Goal: Find specific page/section: Find specific page/section

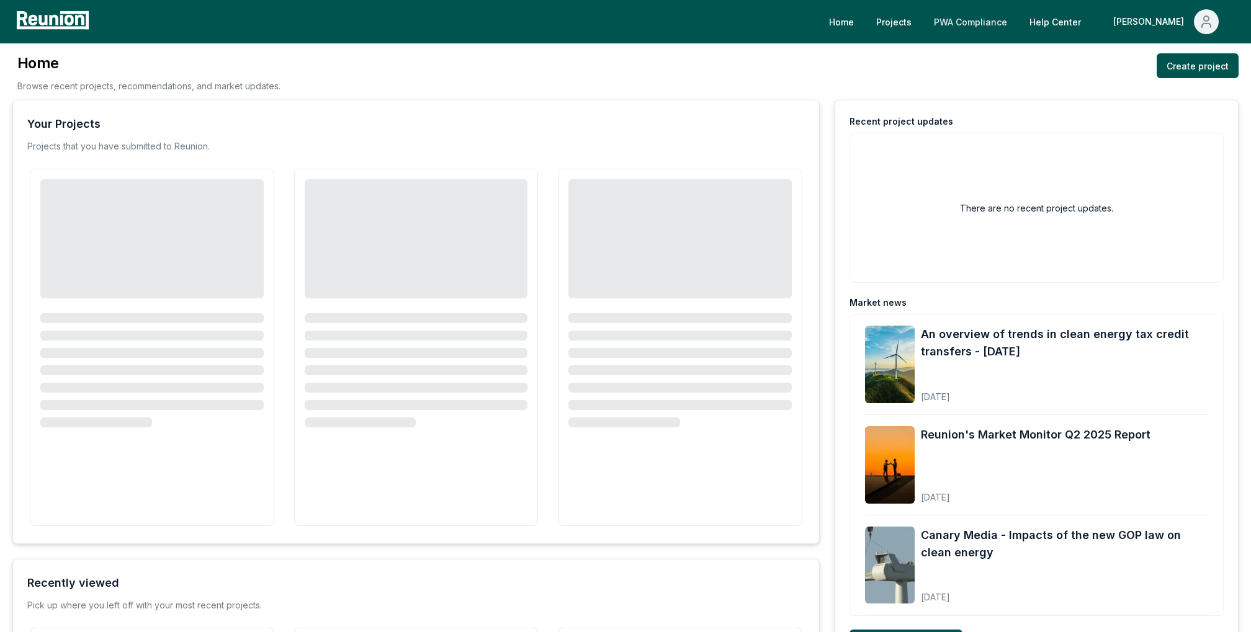
click at [1017, 14] on link "PWA Compliance" at bounding box center [970, 21] width 93 height 25
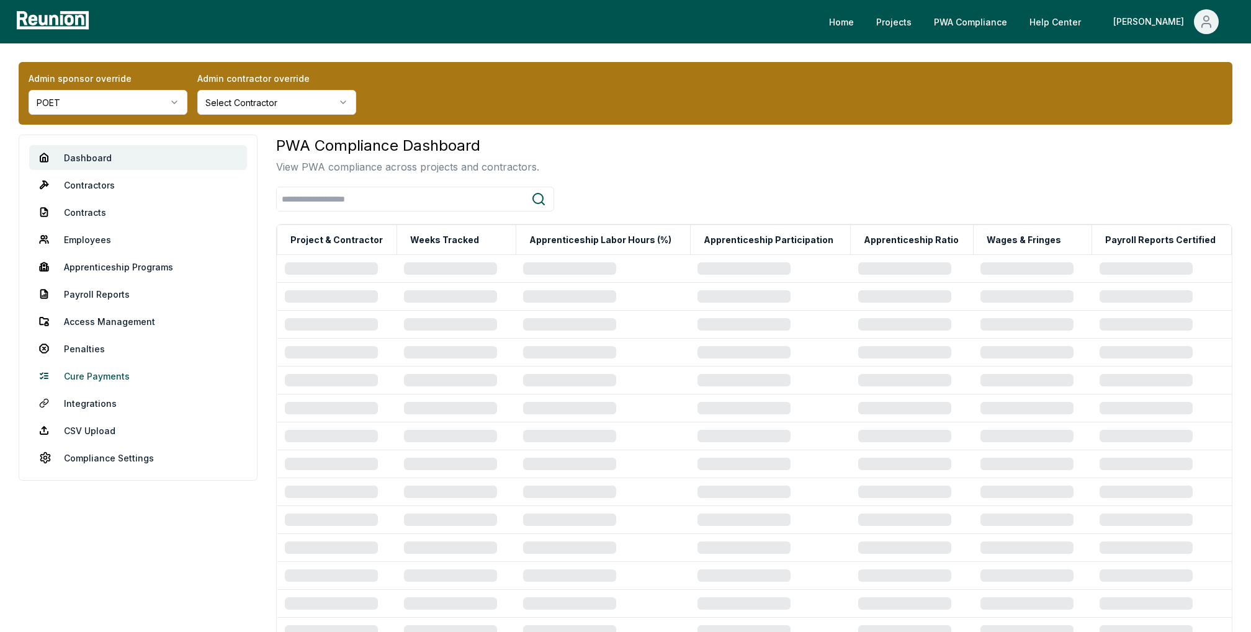
click at [97, 370] on link "Cure Payments" at bounding box center [138, 376] width 218 height 25
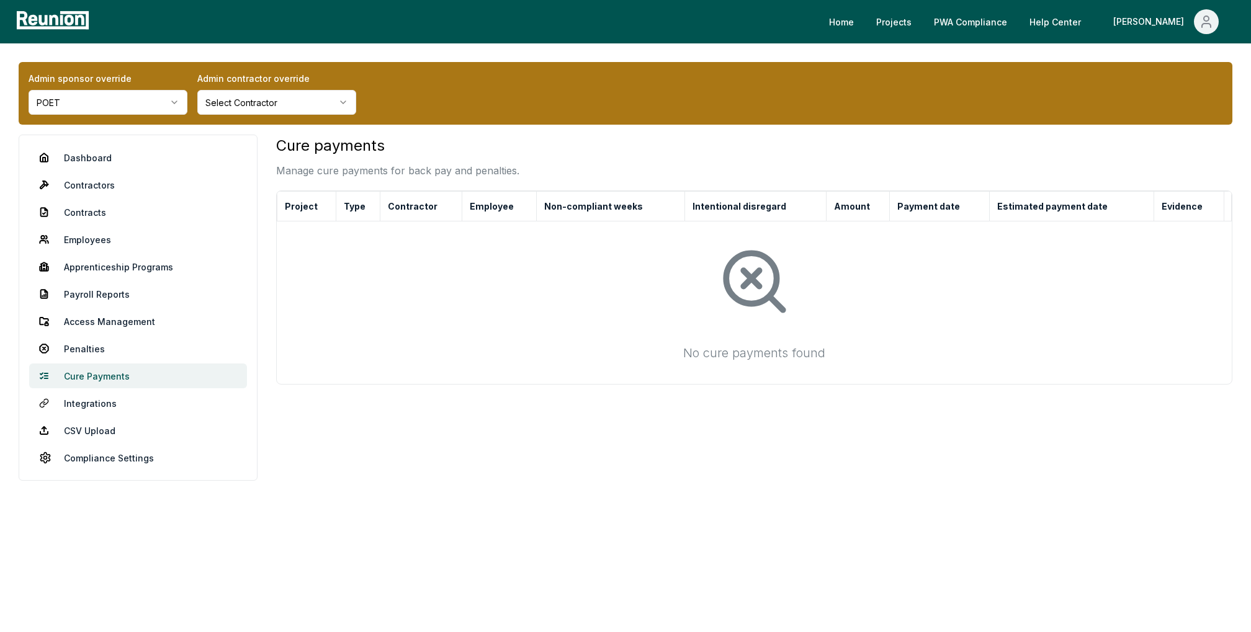
click at [97, 370] on link "Cure Payments" at bounding box center [138, 376] width 218 height 25
click at [92, 344] on link "Penalties" at bounding box center [138, 348] width 218 height 25
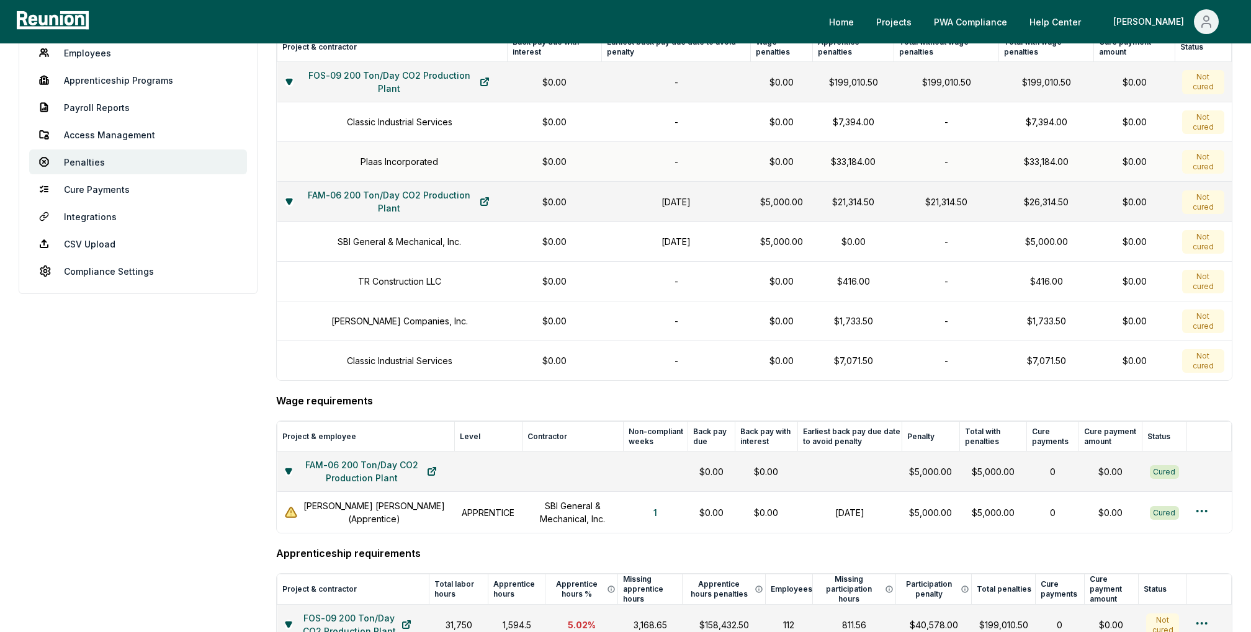
scroll to position [191, 0]
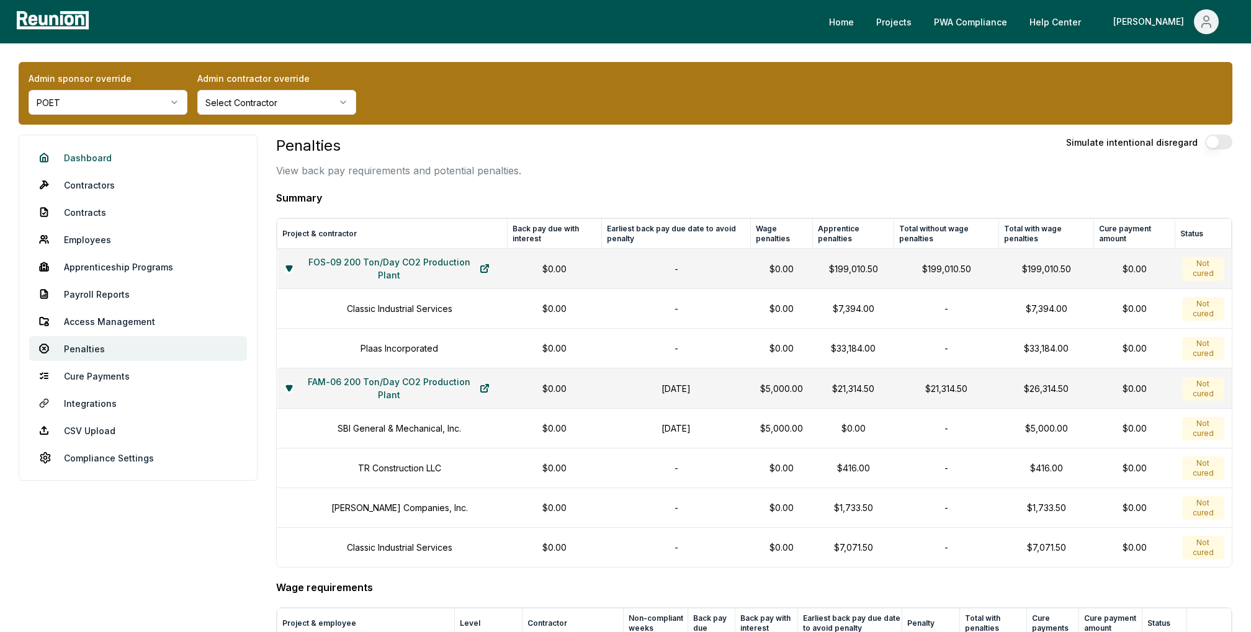
click at [73, 154] on link "Dashboard" at bounding box center [138, 157] width 218 height 25
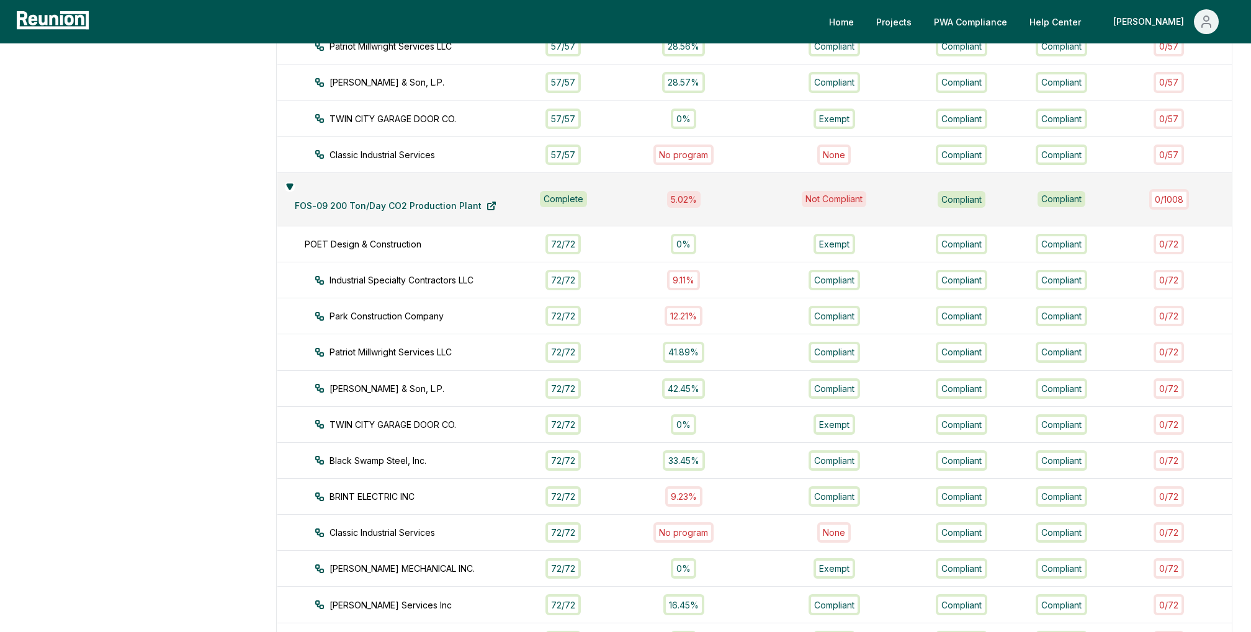
scroll to position [583, 0]
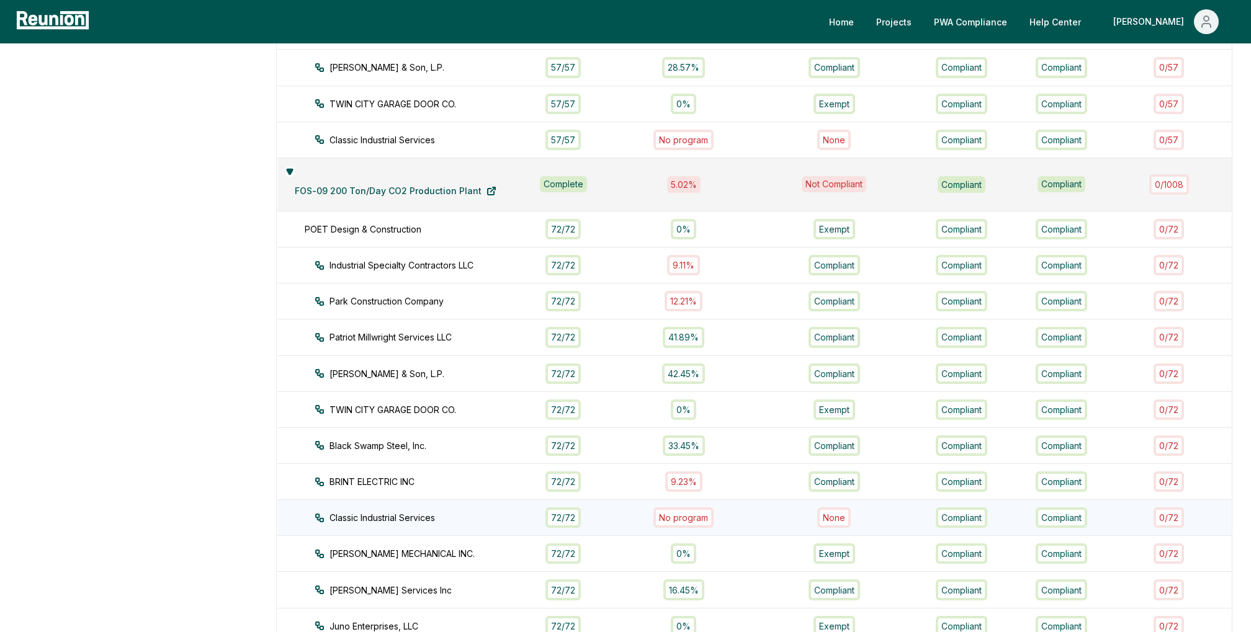
click at [1062, 508] on div "Compliant" at bounding box center [1060, 518] width 51 height 20
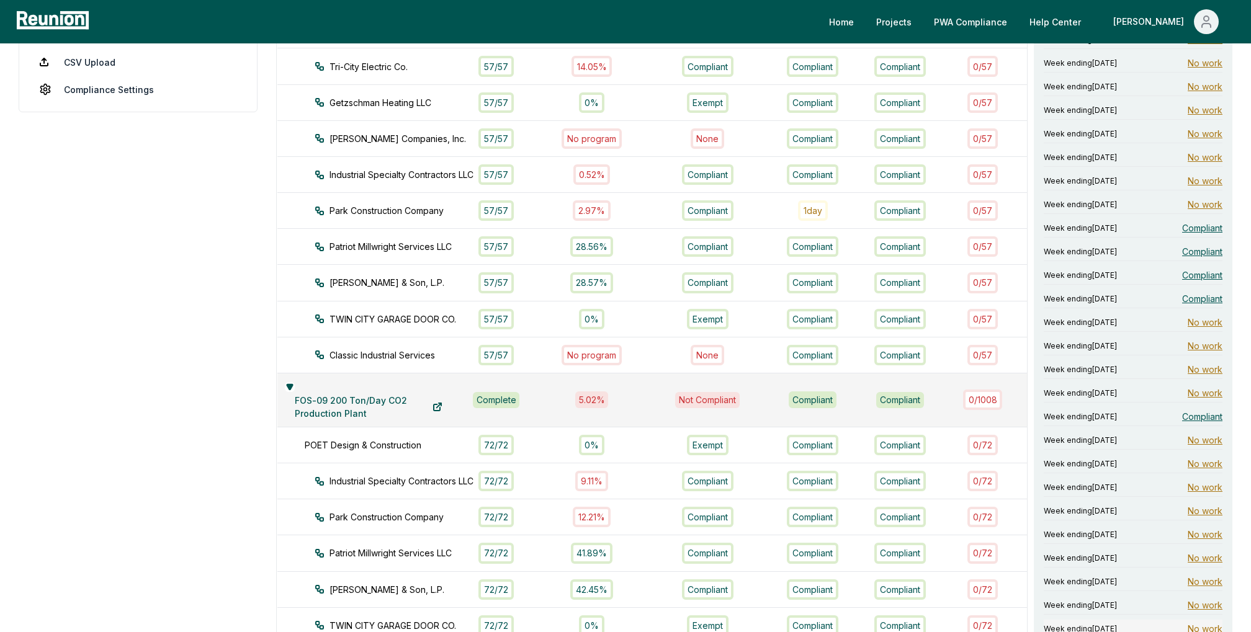
scroll to position [92, 0]
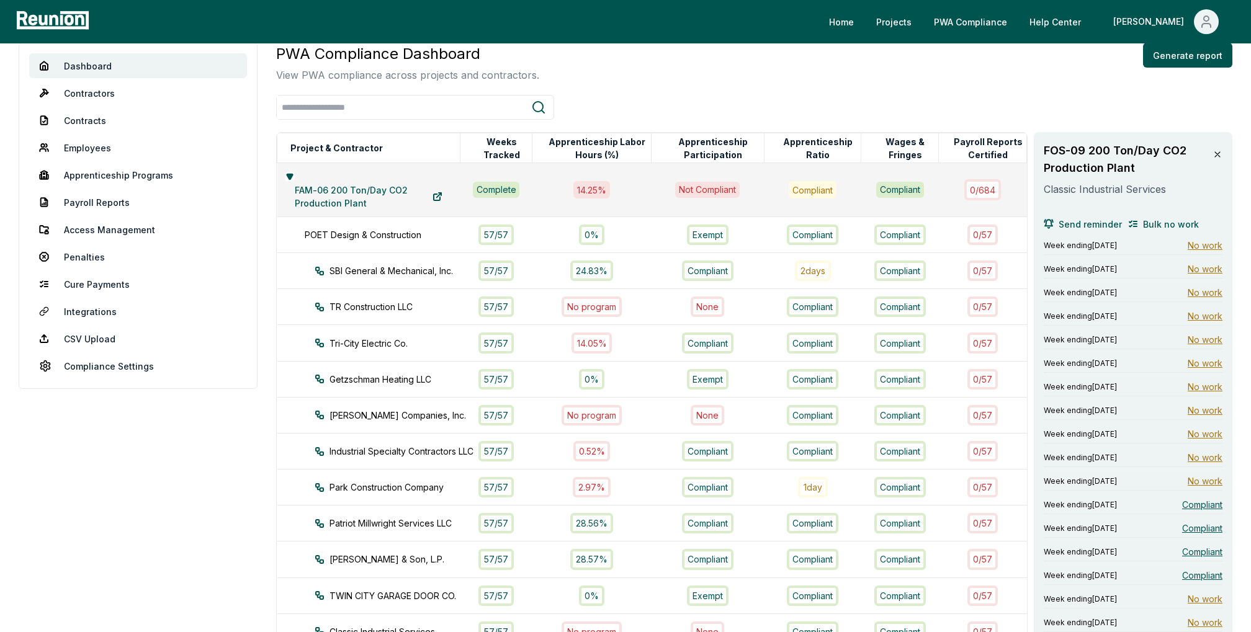
click at [1214, 153] on icon at bounding box center [1217, 155] width 10 height 10
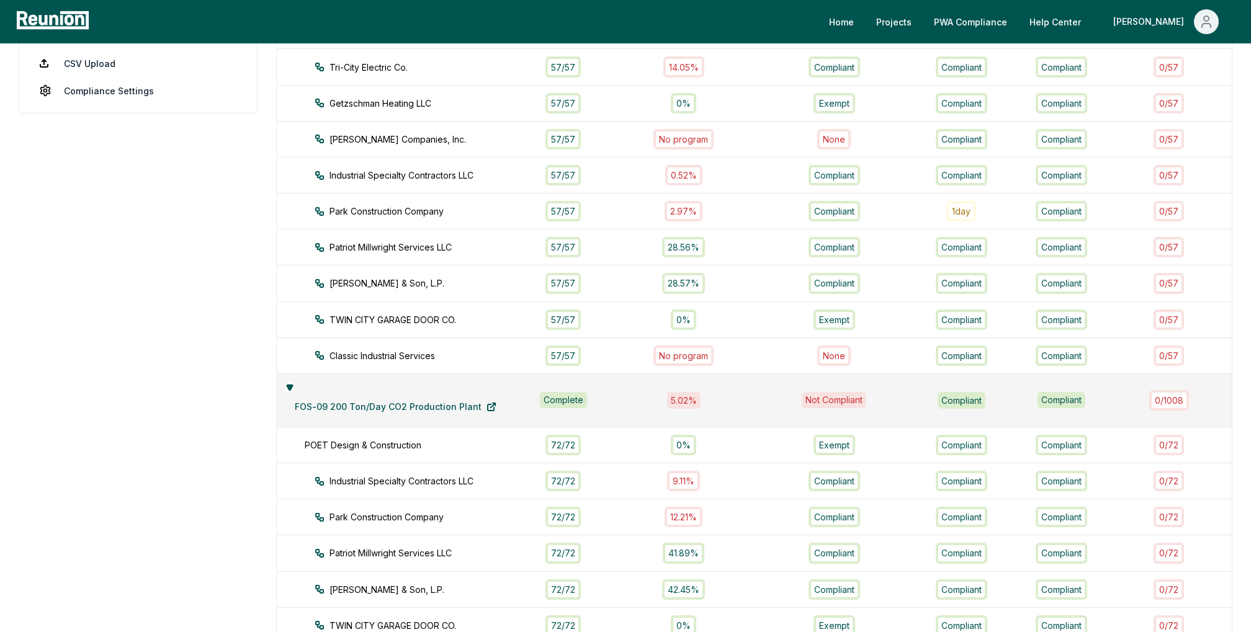
scroll to position [0, 0]
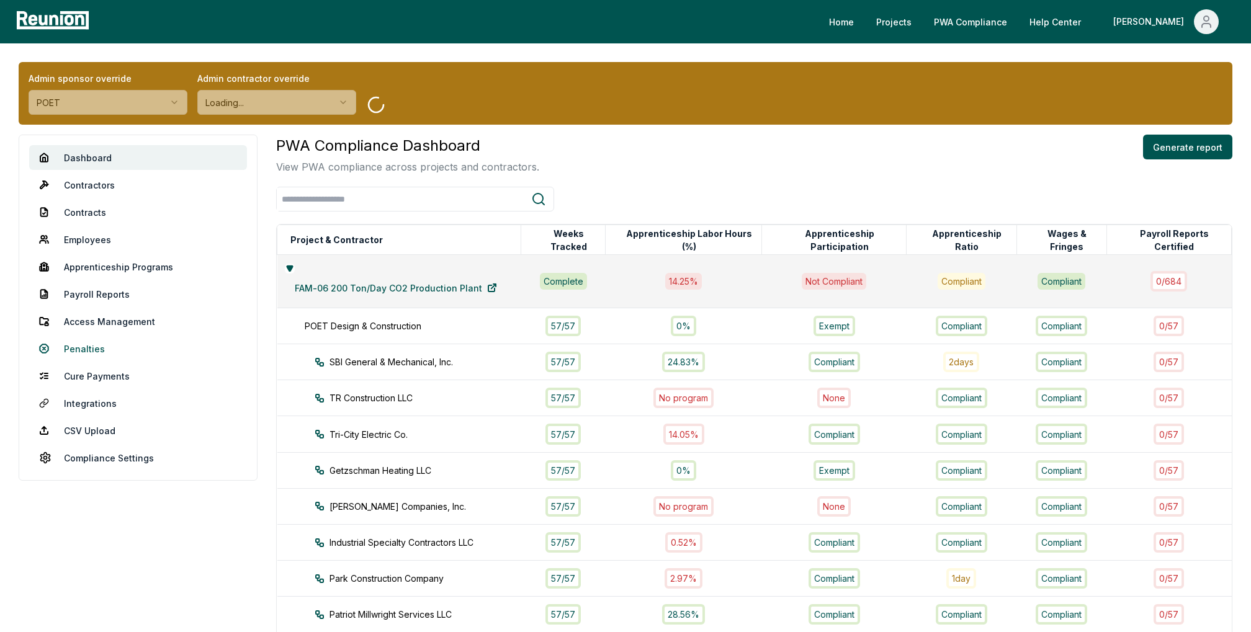
click at [92, 349] on link "Penalties" at bounding box center [138, 348] width 218 height 25
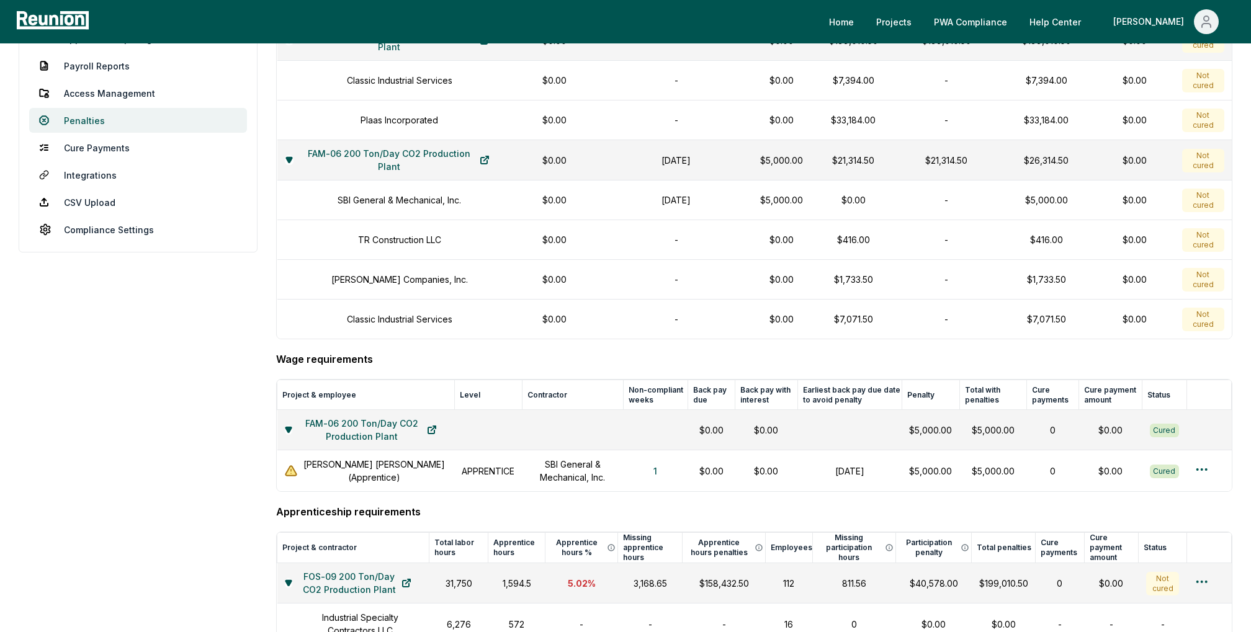
scroll to position [225, 0]
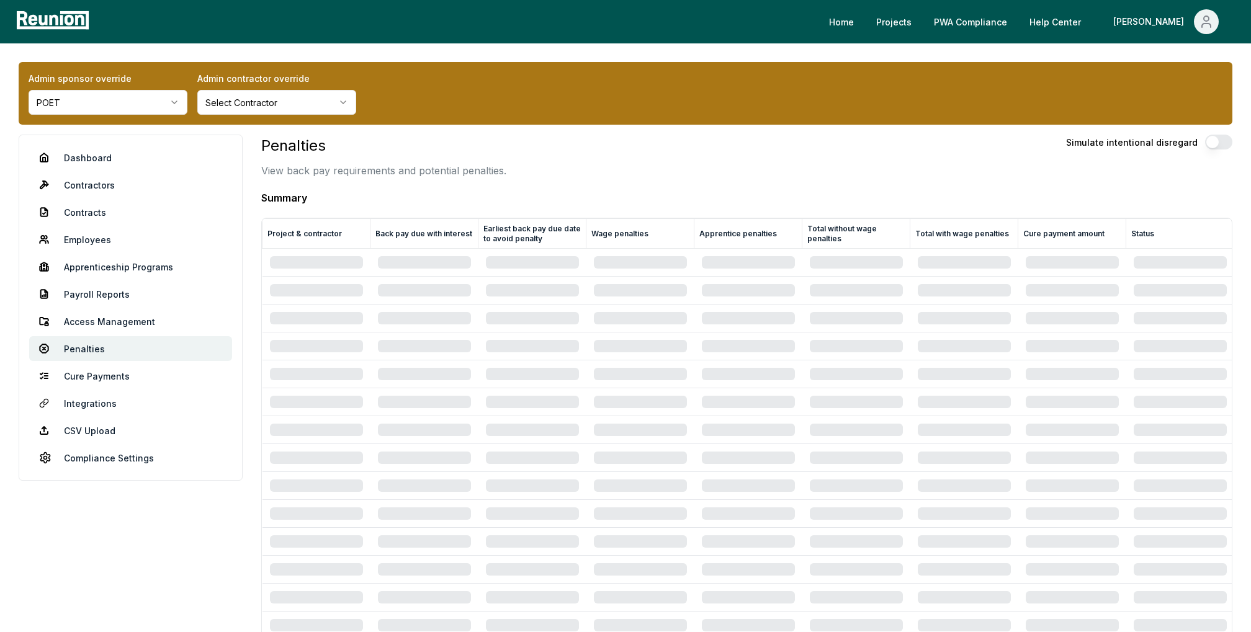
click at [94, 159] on link "Dashboard" at bounding box center [130, 157] width 203 height 25
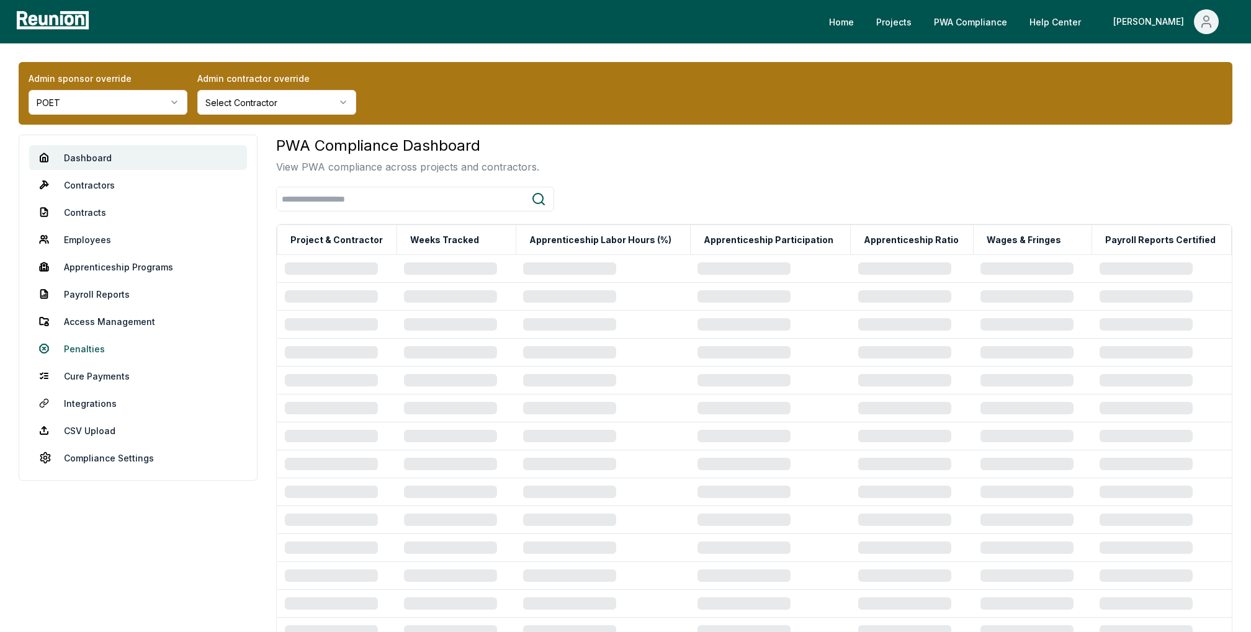
click at [101, 348] on link "Penalties" at bounding box center [138, 348] width 218 height 25
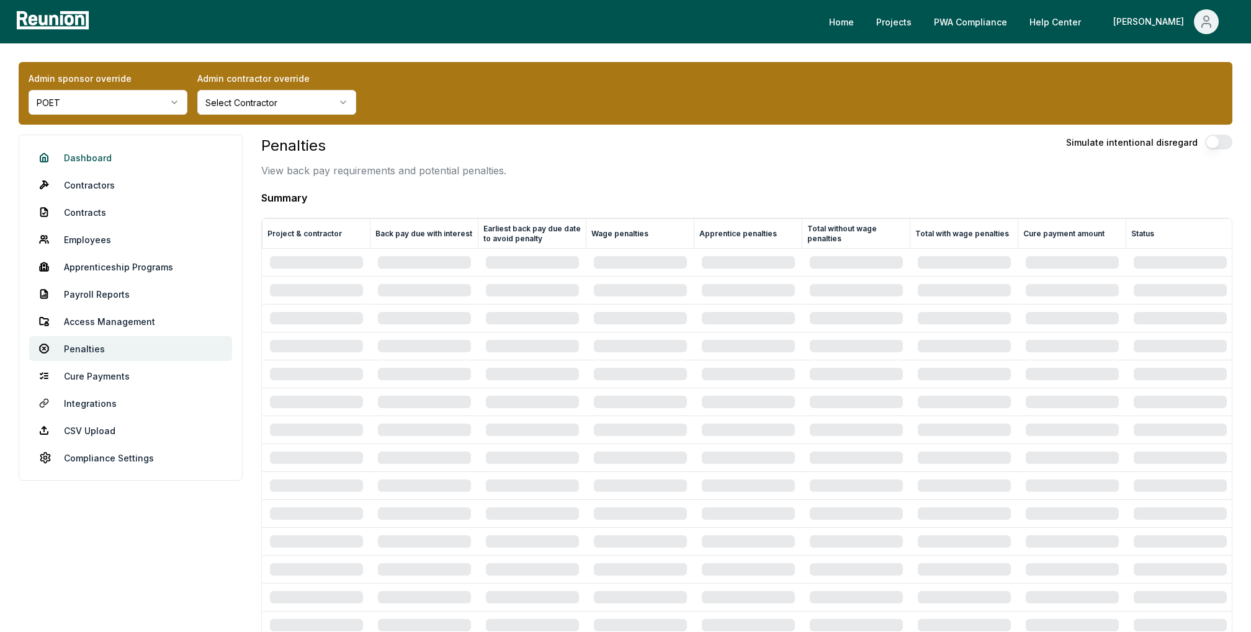
click at [94, 158] on link "Dashboard" at bounding box center [130, 157] width 203 height 25
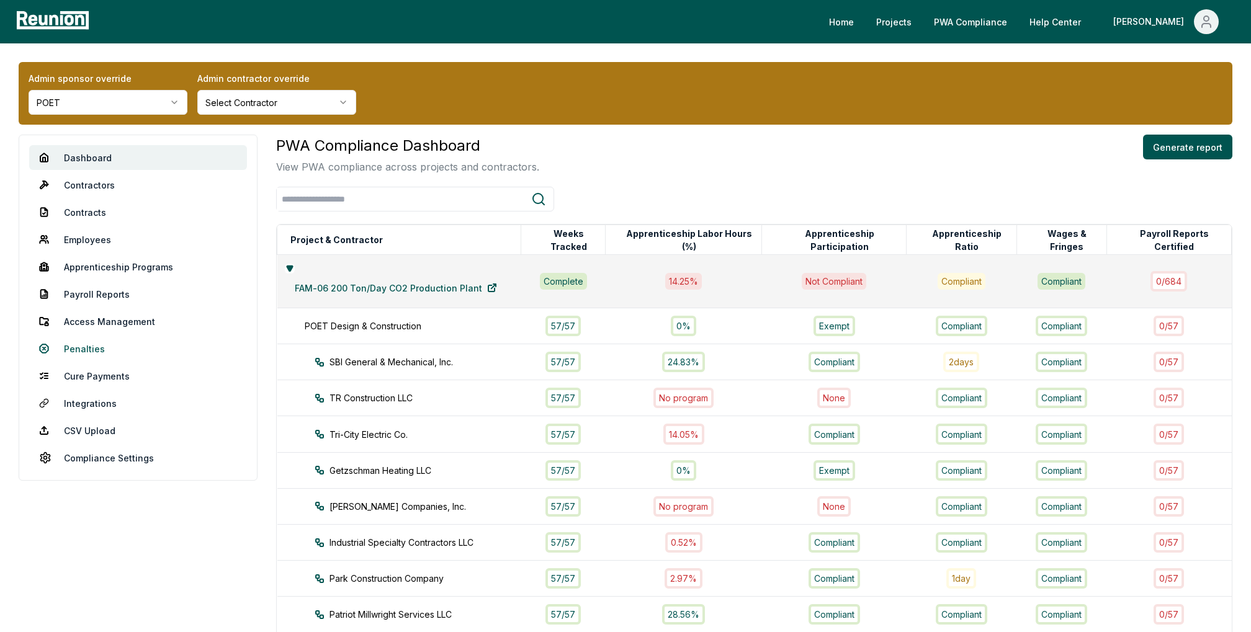
click at [89, 348] on link "Penalties" at bounding box center [138, 348] width 218 height 25
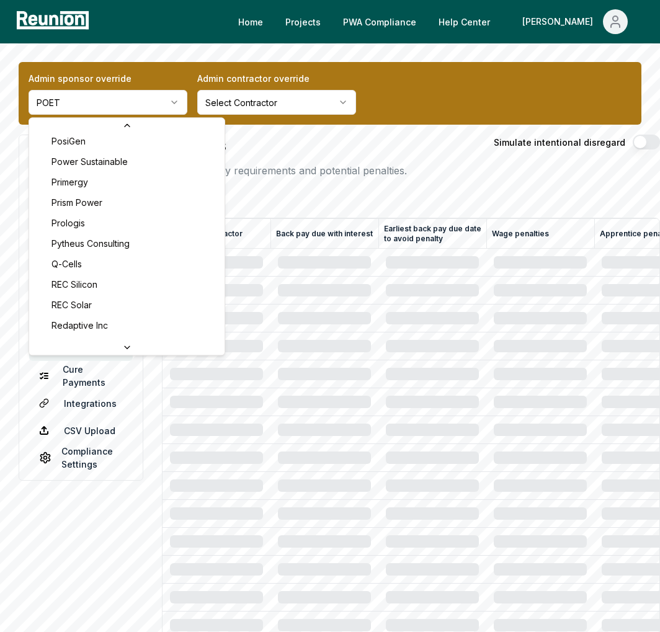
scroll to position [3919, 0]
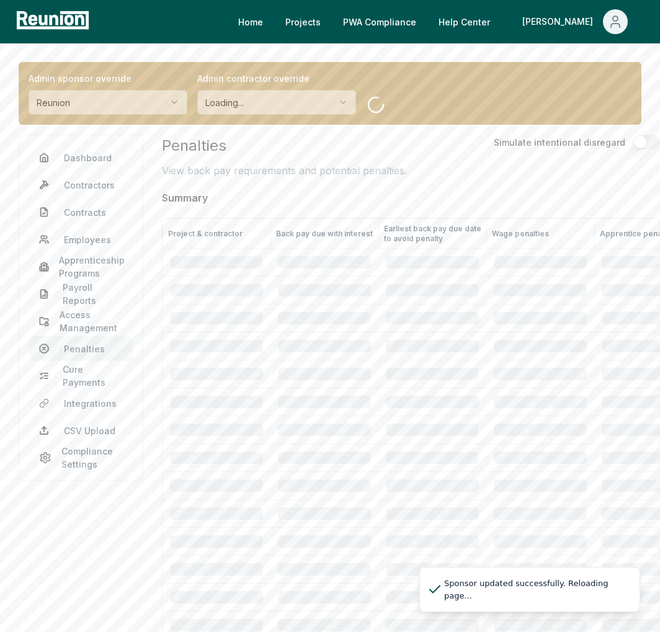
click at [509, 172] on div "Simulate intentional disregard" at bounding box center [577, 156] width 166 height 43
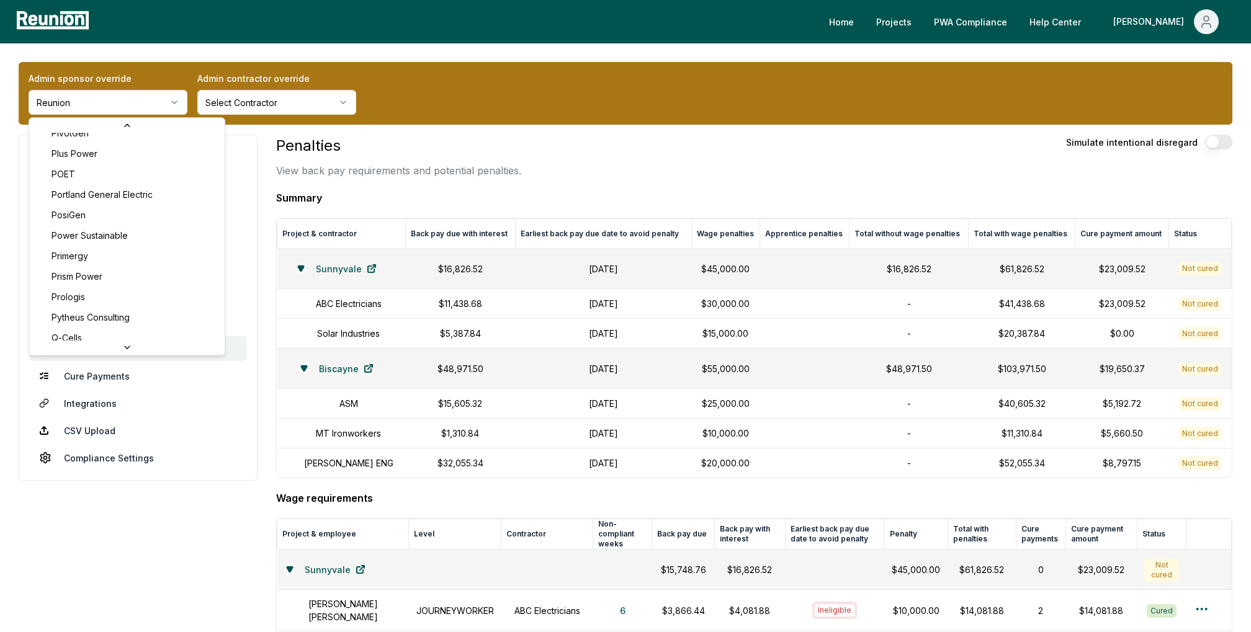
scroll to position [3708, 0]
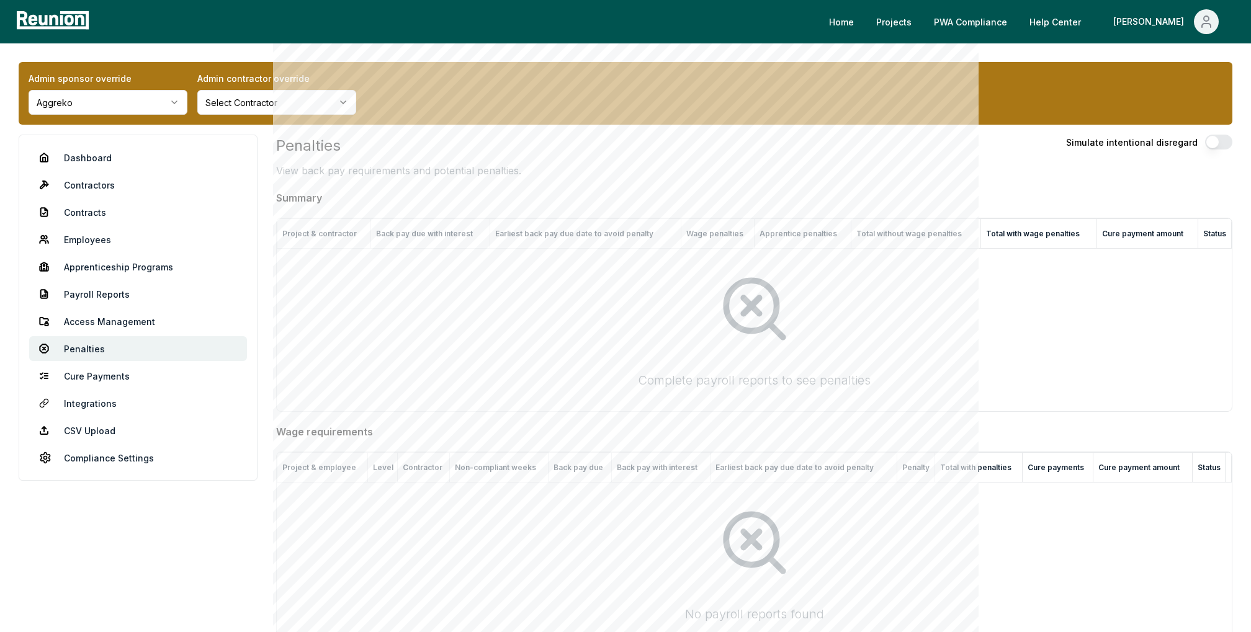
click at [100, 89] on div "Admin sponsor override Aggreko" at bounding box center [108, 93] width 159 height 43
click at [100, 102] on html "Please visit us on your desktop We're working on making our marketplace mobile-…" at bounding box center [625, 511] width 1251 height 1022
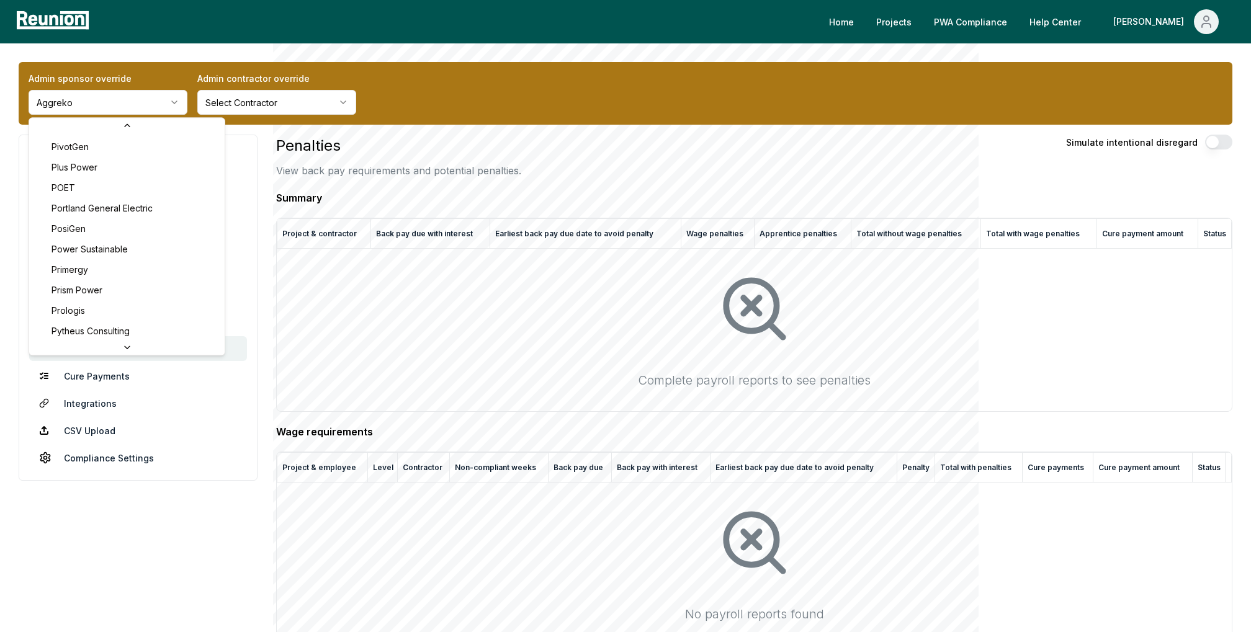
scroll to position [3696, 0]
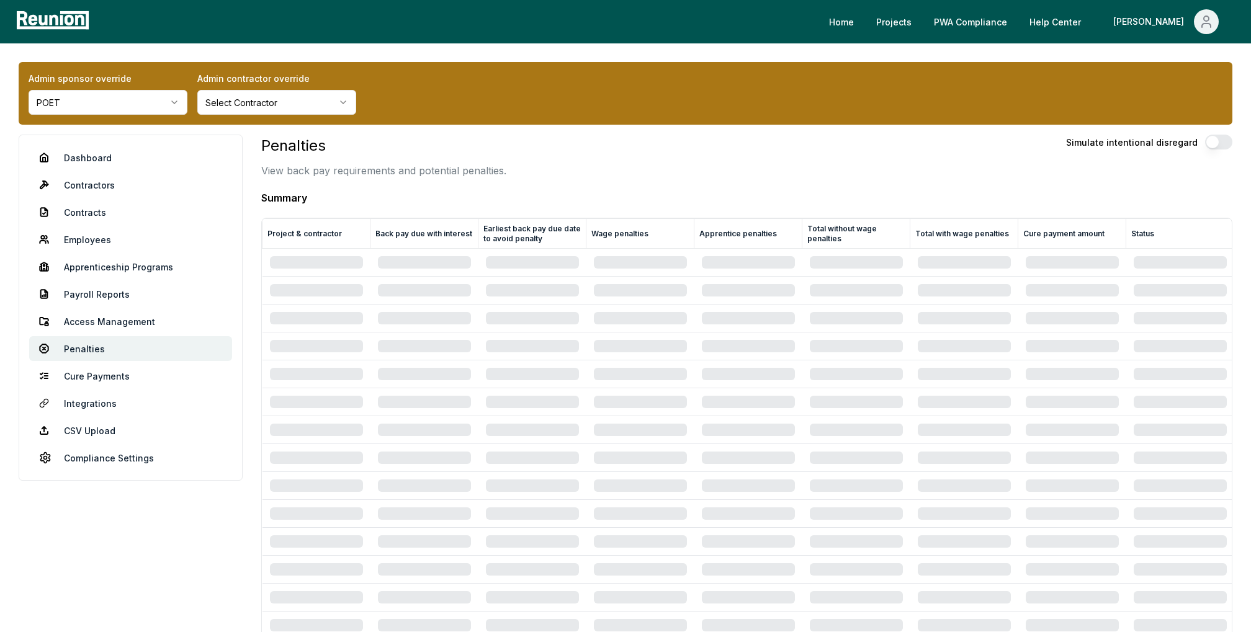
click at [833, 199] on h4 "Summary" at bounding box center [746, 197] width 971 height 15
click at [874, 191] on h4 "Summary" at bounding box center [746, 197] width 971 height 15
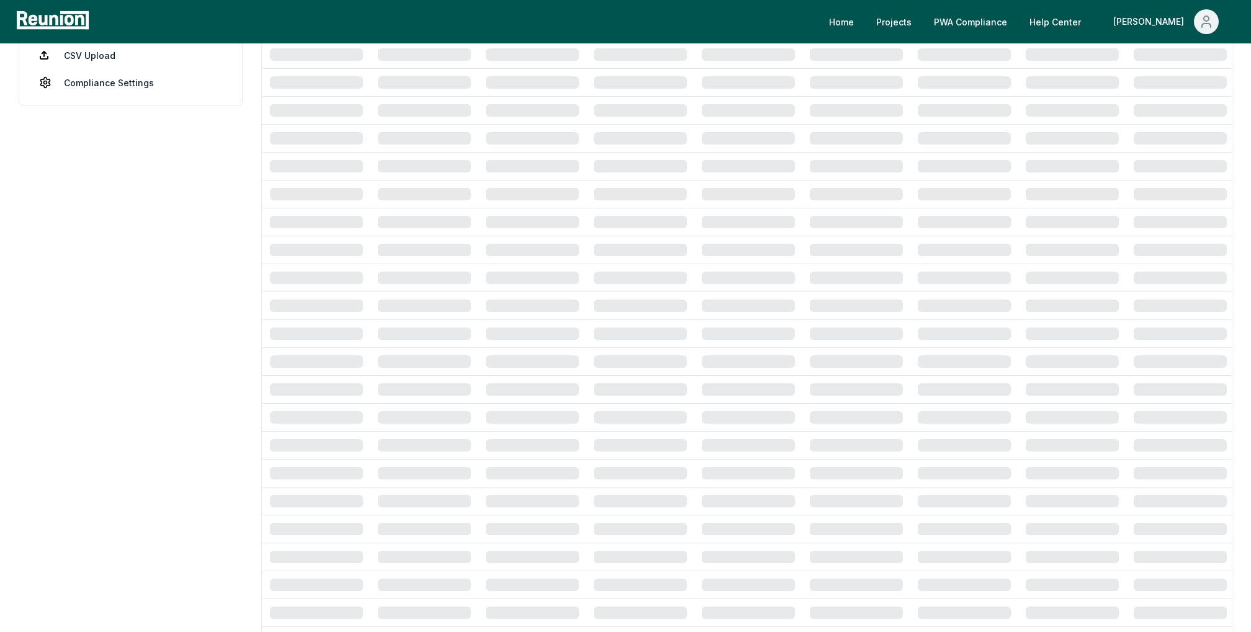
scroll to position [506, 0]
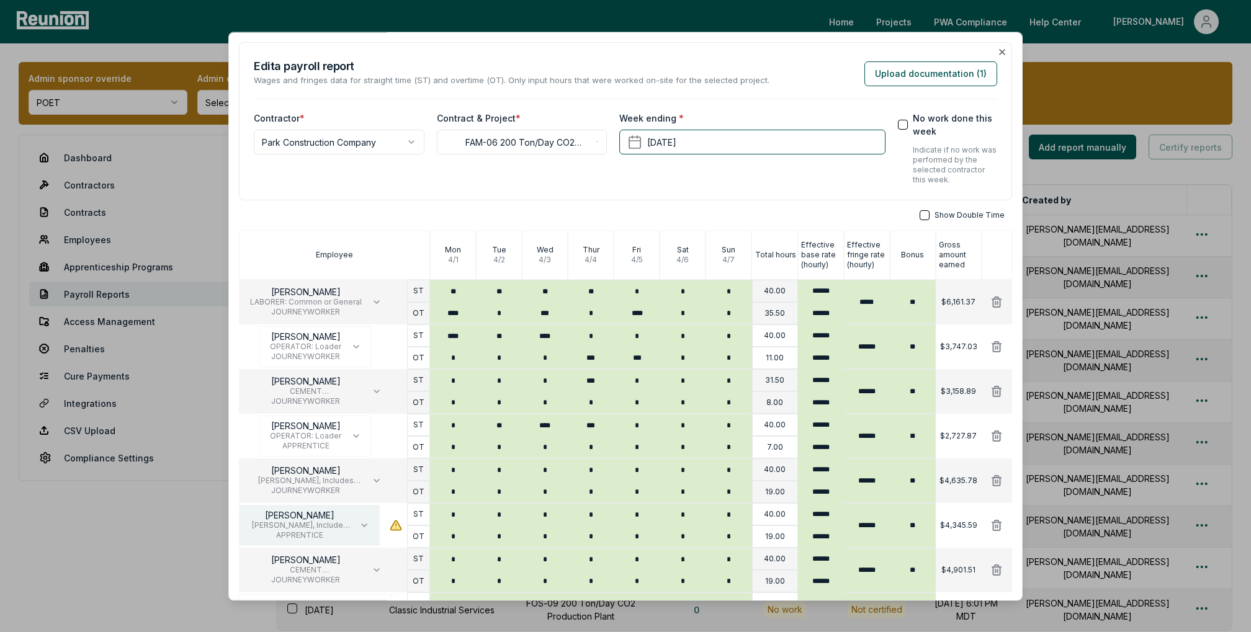
scroll to position [331, 0]
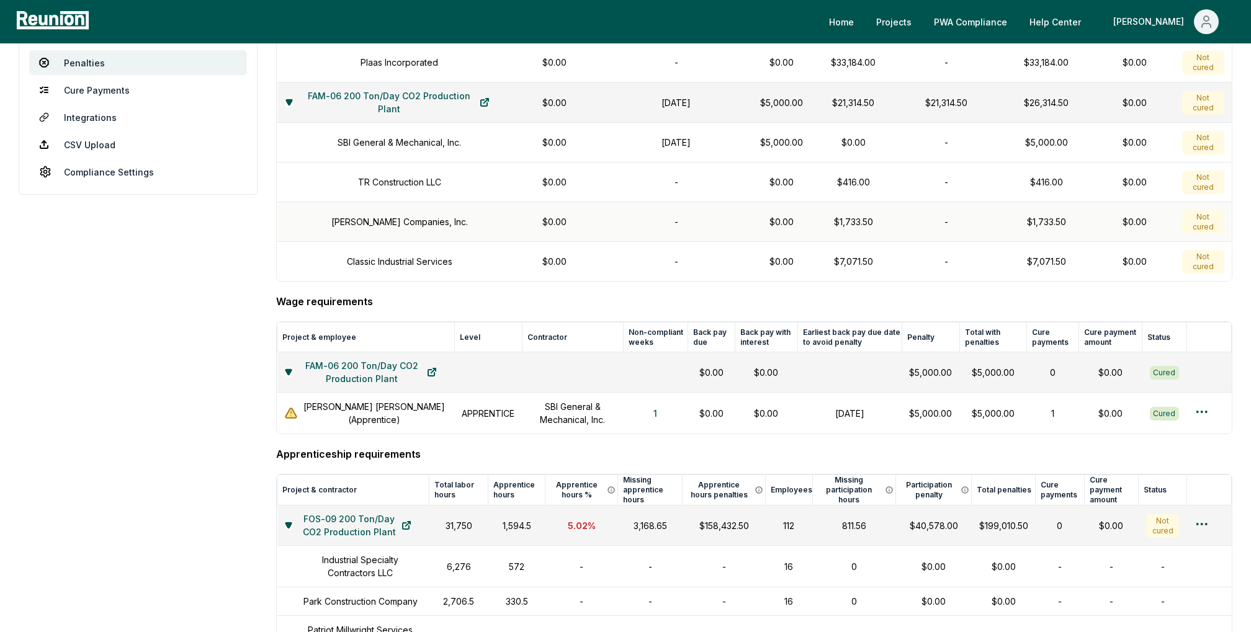
scroll to position [288, 0]
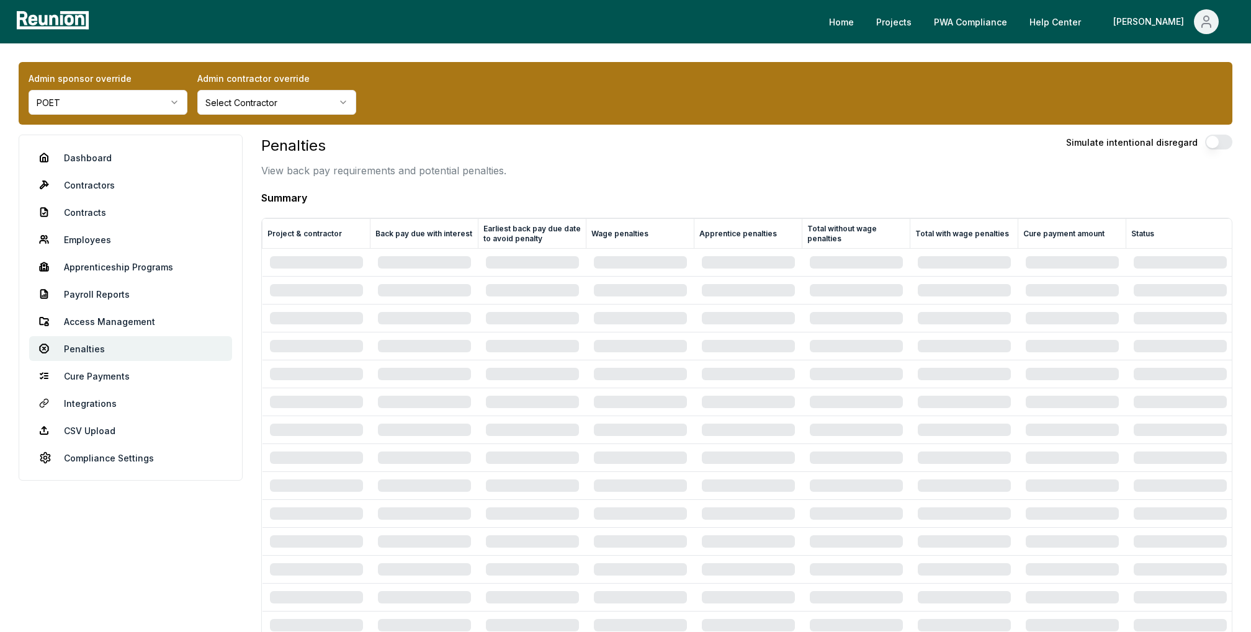
click at [661, 166] on div "Penalties View back pay requirements and potential penalties. Simulate intentio…" at bounding box center [746, 156] width 971 height 43
click at [820, 93] on div "Admin sponsor override POET Admin contractor override Select Contractor" at bounding box center [626, 93] width 1214 height 63
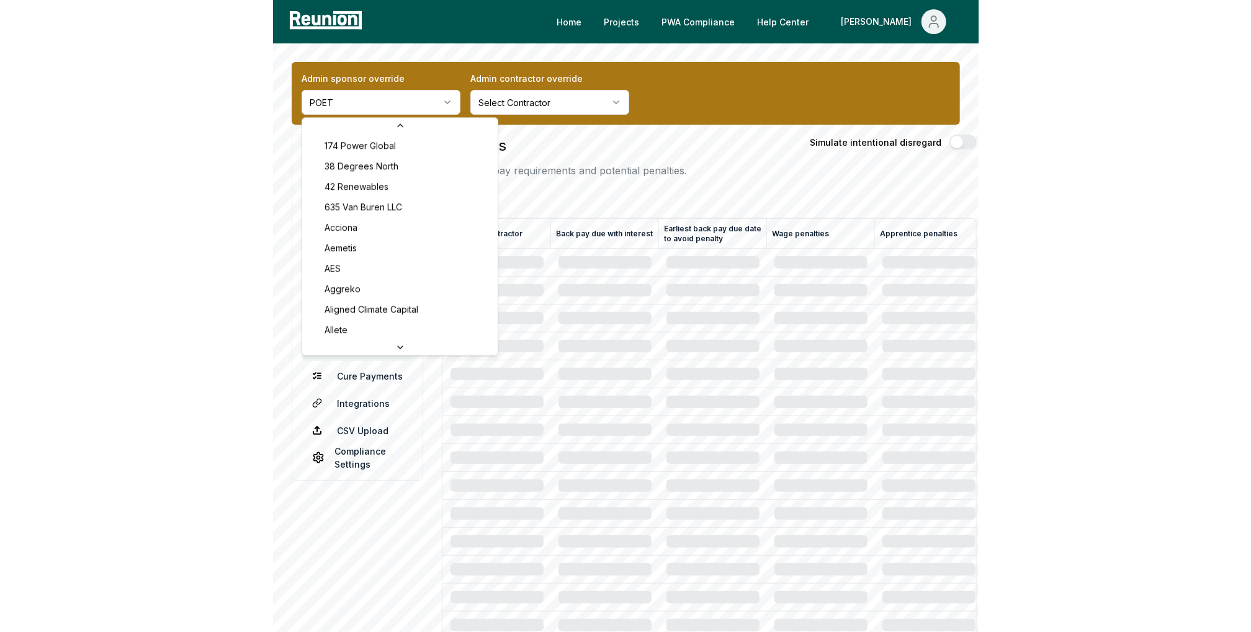
scroll to position [3562, 0]
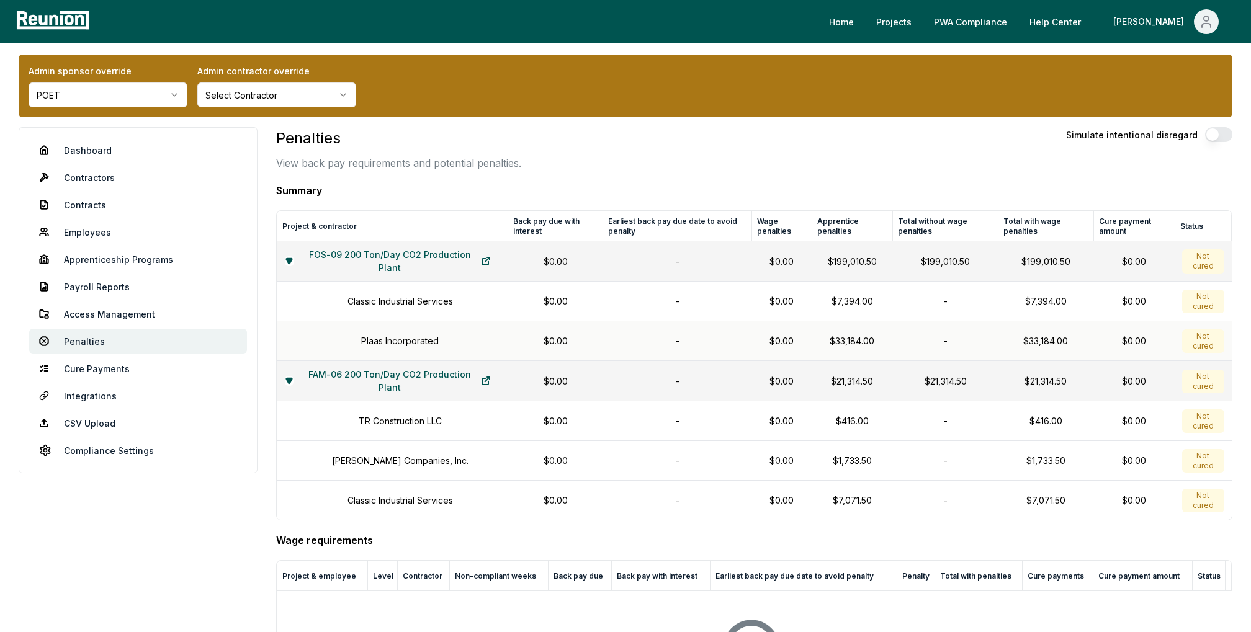
scroll to position [4, 0]
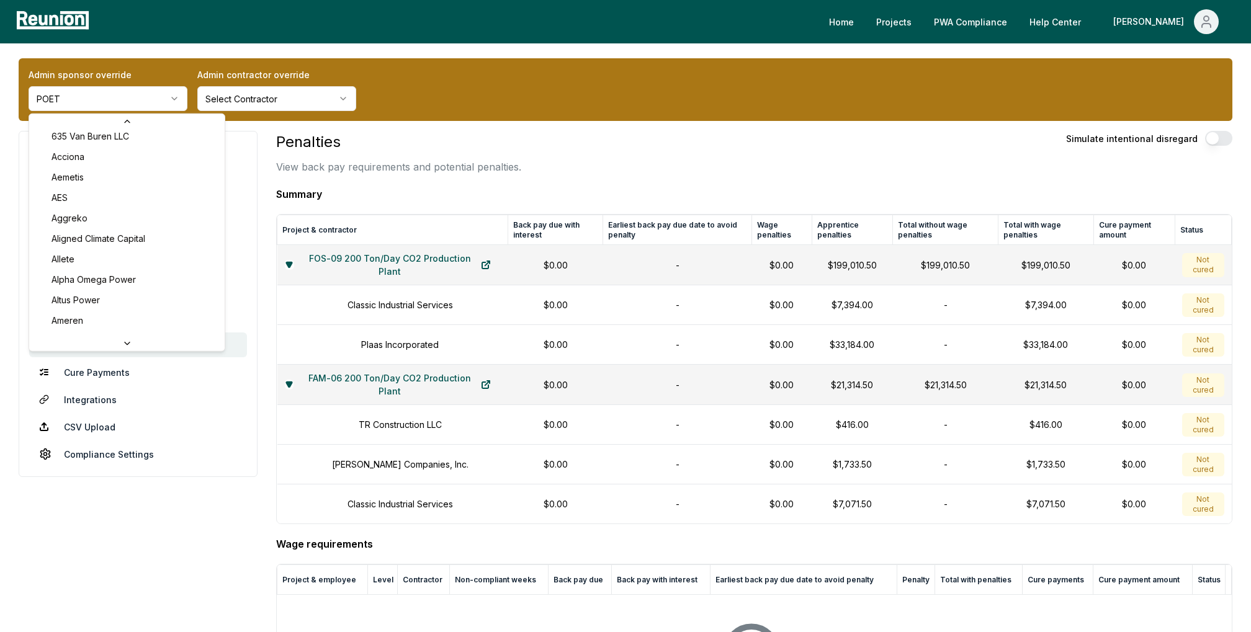
scroll to position [68, 0]
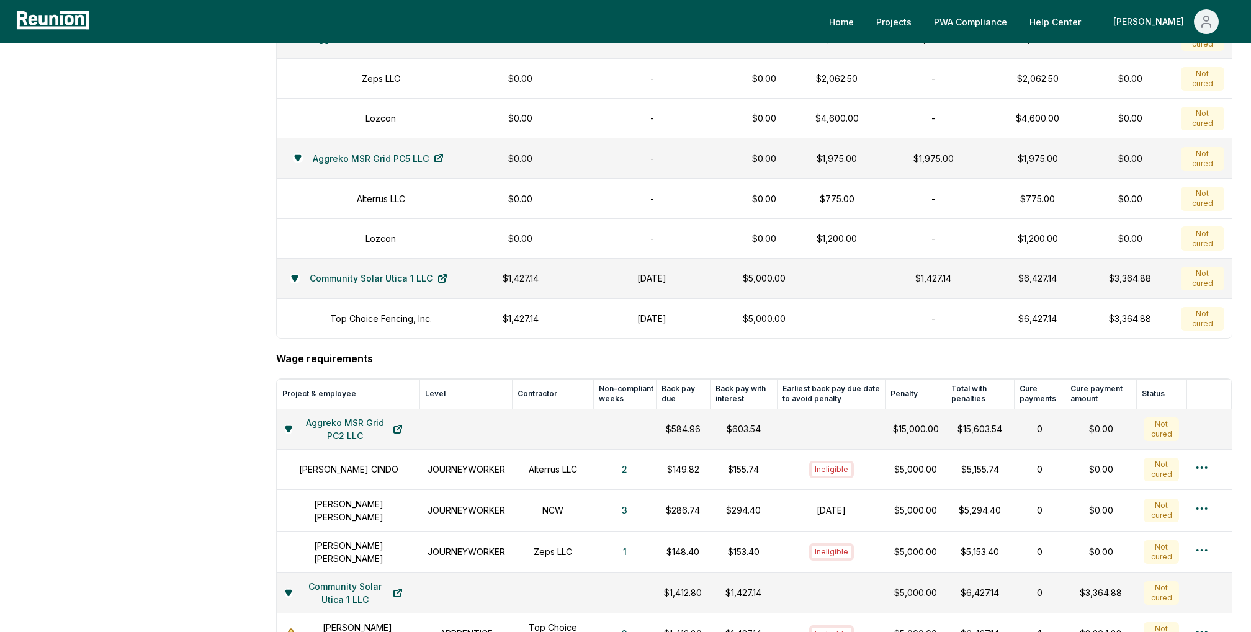
scroll to position [514, 0]
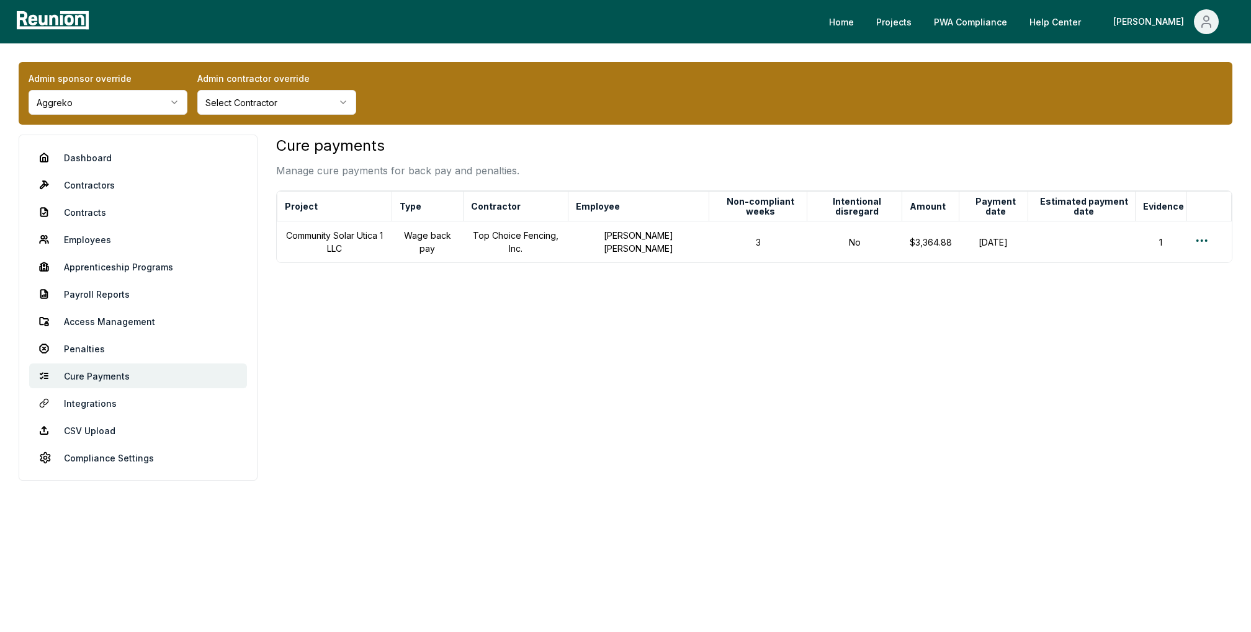
click at [516, 93] on div "Admin sponsor override Aggreko Admin contractor override Select Contractor" at bounding box center [626, 93] width 1214 height 63
